Goal: Learn about a topic

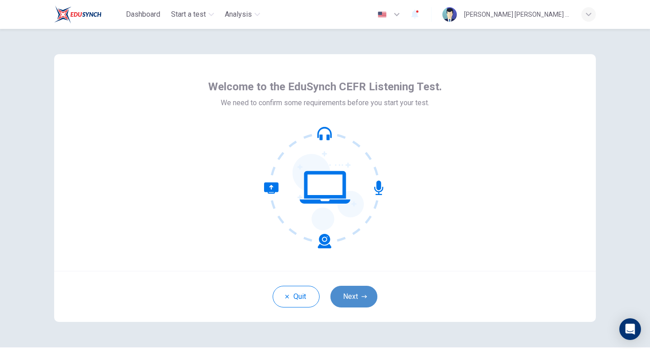
click at [362, 294] on icon "button" at bounding box center [364, 296] width 5 height 5
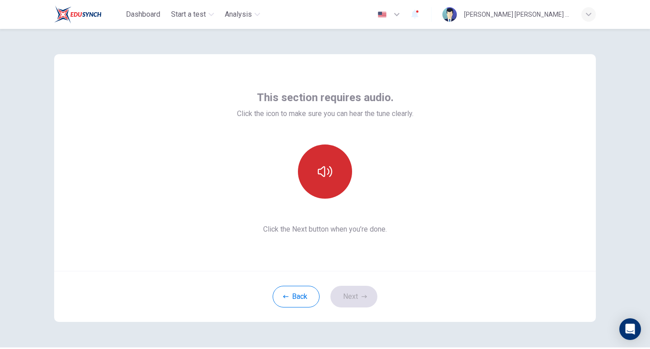
click at [328, 195] on button "button" at bounding box center [325, 171] width 54 height 54
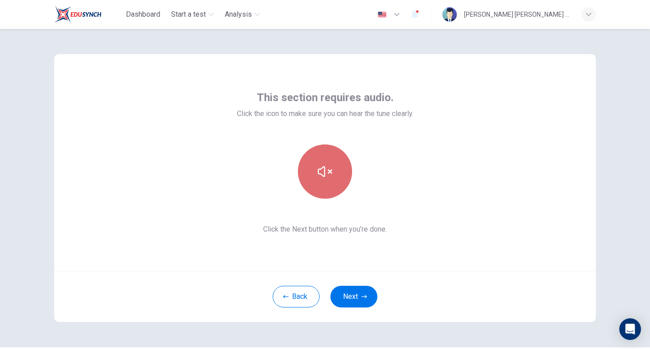
click at [337, 186] on button "button" at bounding box center [325, 171] width 54 height 54
click at [329, 189] on button "button" at bounding box center [325, 171] width 54 height 54
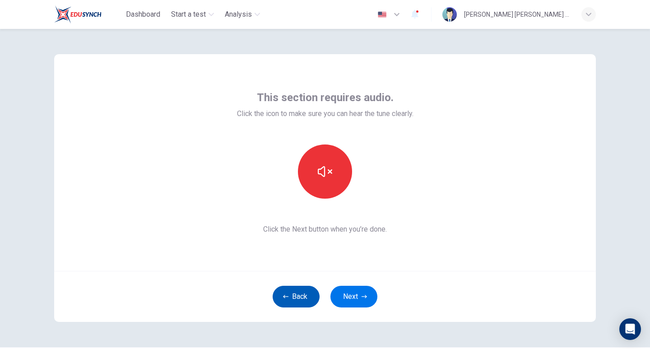
click at [312, 301] on button "Back" at bounding box center [296, 297] width 47 height 22
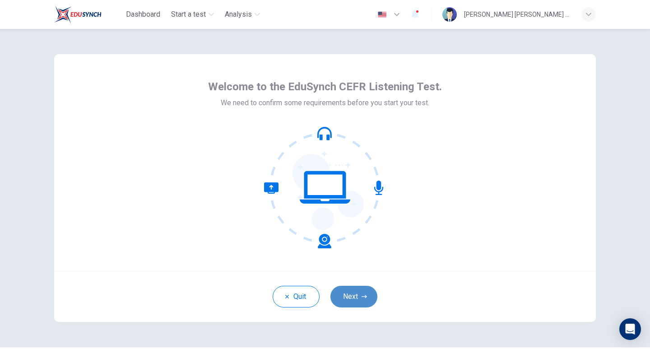
click at [341, 292] on button "Next" at bounding box center [353, 297] width 47 height 22
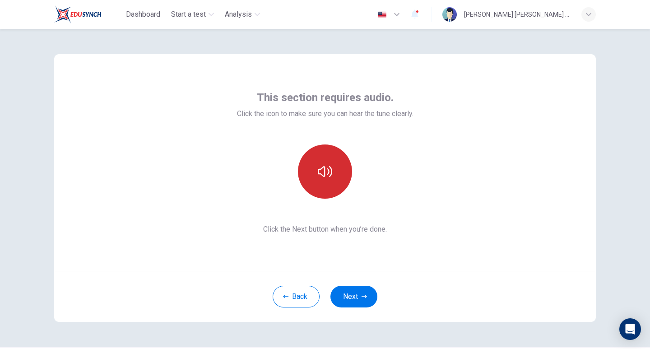
click at [318, 190] on button "button" at bounding box center [325, 171] width 54 height 54
click at [331, 187] on button "button" at bounding box center [325, 171] width 54 height 54
click at [332, 186] on button "button" at bounding box center [325, 171] width 54 height 54
click at [322, 189] on button "button" at bounding box center [325, 171] width 54 height 54
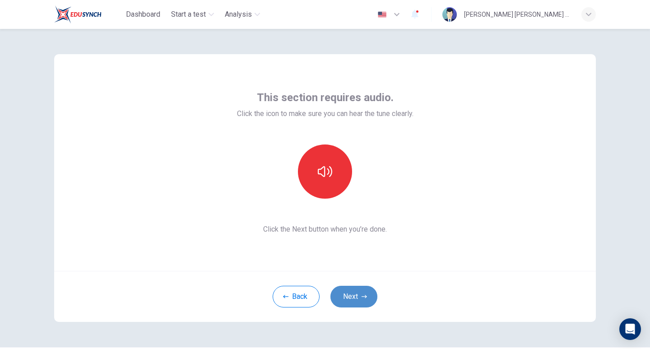
click at [362, 290] on button "Next" at bounding box center [353, 297] width 47 height 22
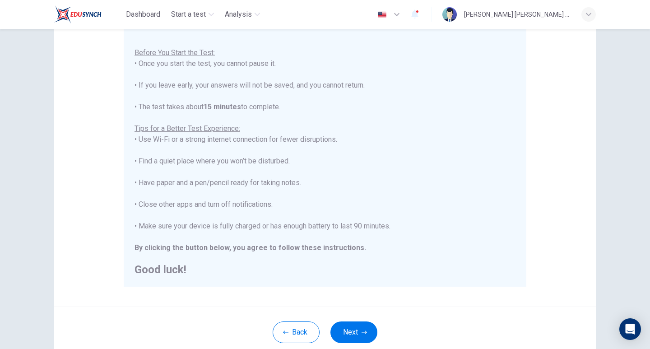
scroll to position [135, 0]
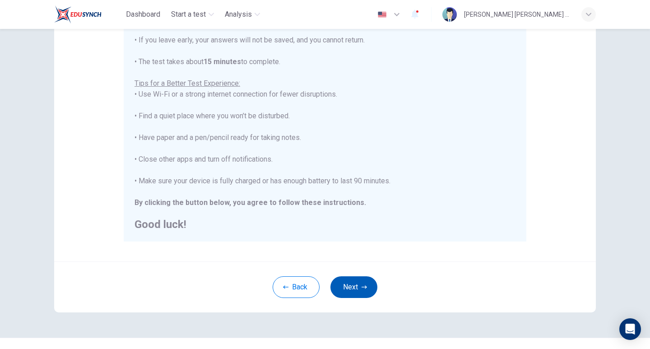
click at [365, 282] on button "Next" at bounding box center [353, 287] width 47 height 22
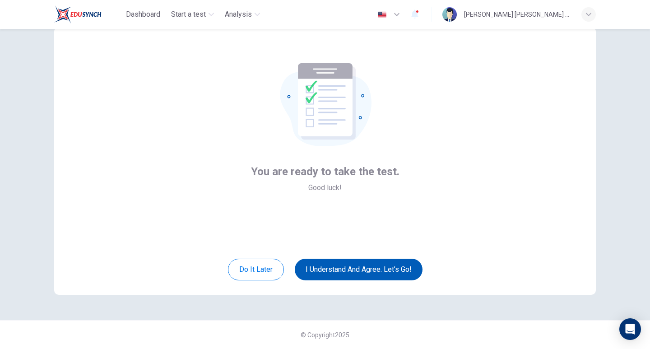
scroll to position [27, 0]
click at [402, 270] on button "I understand and agree. Let’s go!" at bounding box center [359, 270] width 128 height 22
click at [403, 263] on button "I understand and agree. Let’s go!" at bounding box center [359, 270] width 128 height 22
